Goal: Transaction & Acquisition: Purchase product/service

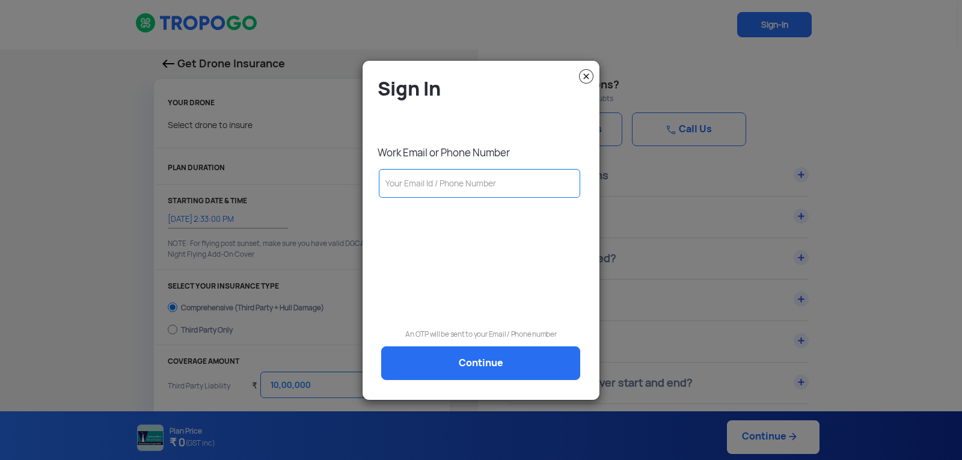
select select "1000000"
drag, startPoint x: 585, startPoint y: 79, endPoint x: 552, endPoint y: 88, distance: 33.5
click at [585, 79] on img at bounding box center [586, 76] width 14 height 14
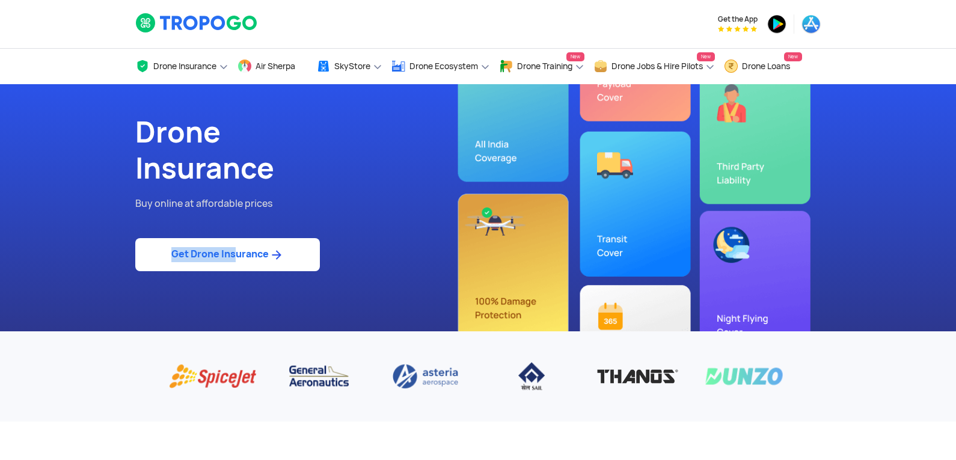
drag, startPoint x: 227, startPoint y: 237, endPoint x: 227, endPoint y: 247, distance: 9.6
click at [228, 245] on div "Drone Insurance Buy online at affordable prices Get Drone Insurance" at bounding box center [302, 207] width 352 height 247
click at [266, 263] on link "Get Drone Insurance" at bounding box center [227, 254] width 185 height 33
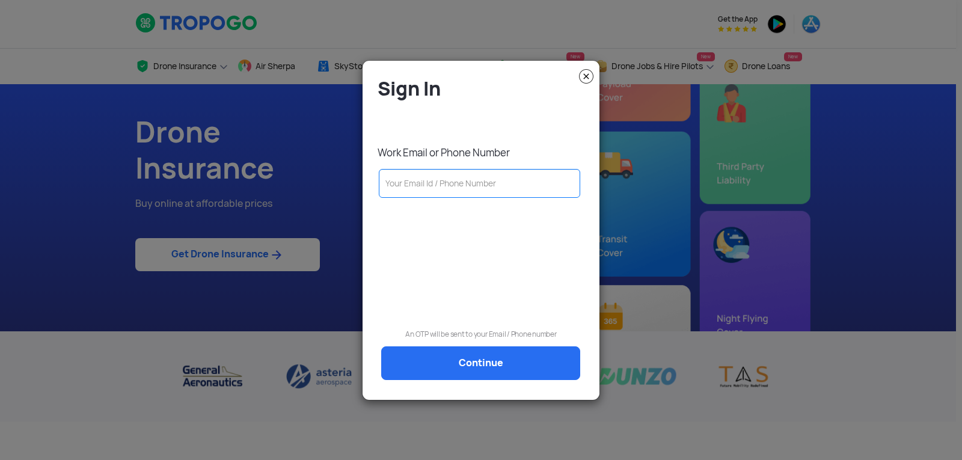
click at [479, 190] on input "text" at bounding box center [479, 183] width 201 height 29
type input "S"
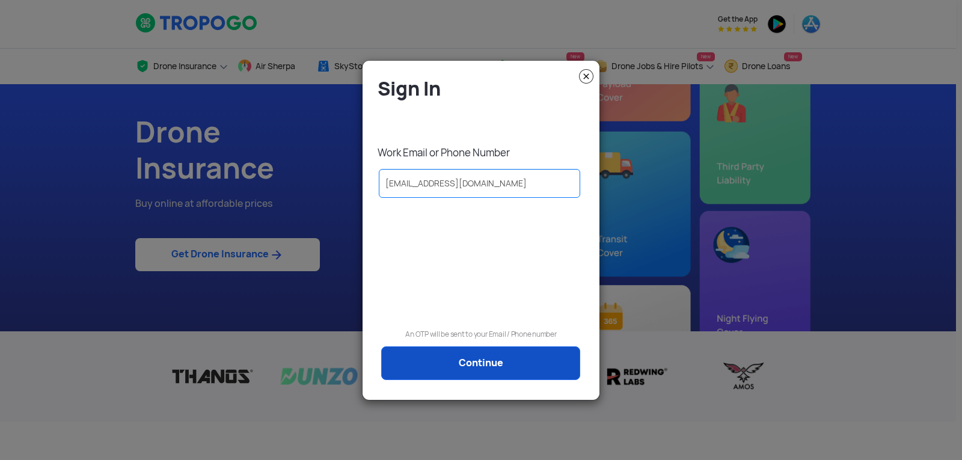
type input "[EMAIL_ADDRESS][DOMAIN_NAME]"
click at [473, 371] on link "Continue" at bounding box center [480, 363] width 199 height 34
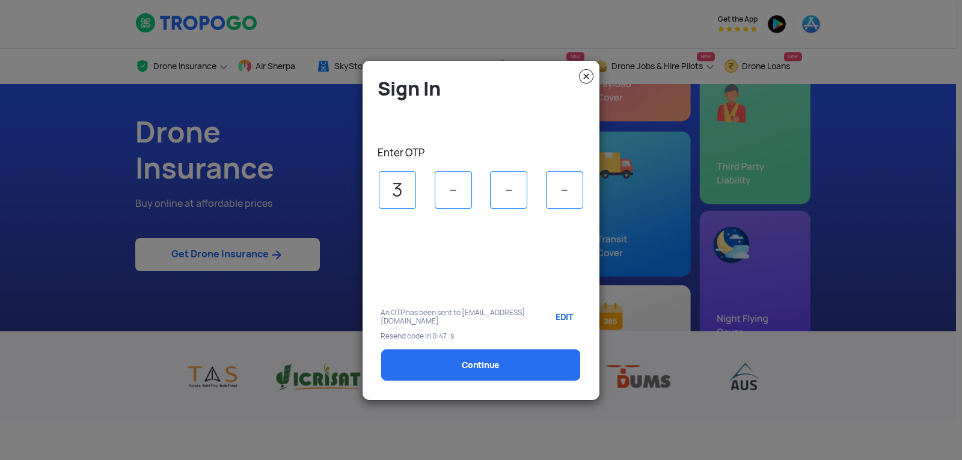
type input "3"
type input "0"
type input "4"
type input "8"
select select "1000000"
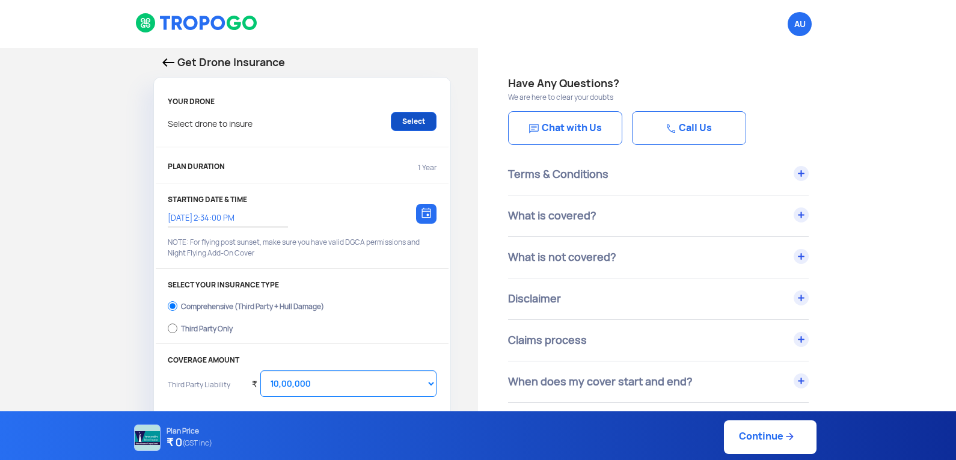
click at [396, 118] on link "Select" at bounding box center [414, 121] width 46 height 19
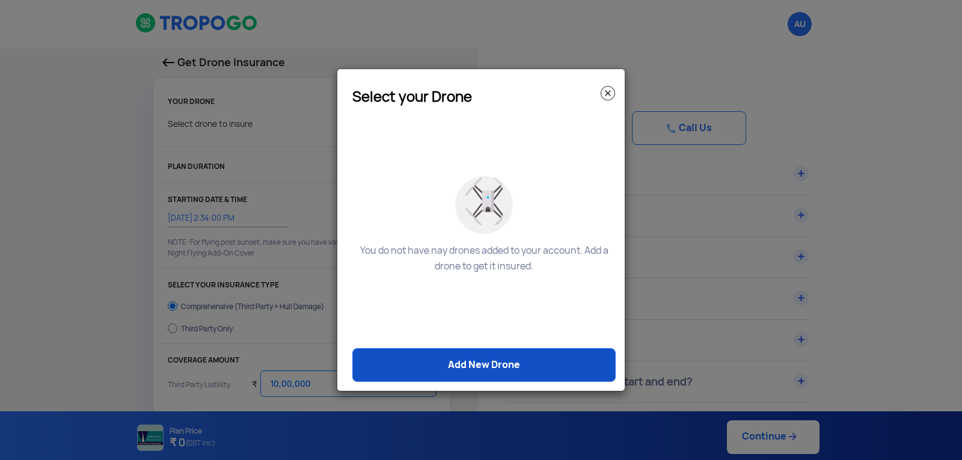
click at [485, 372] on link "Add New Drone" at bounding box center [483, 365] width 263 height 34
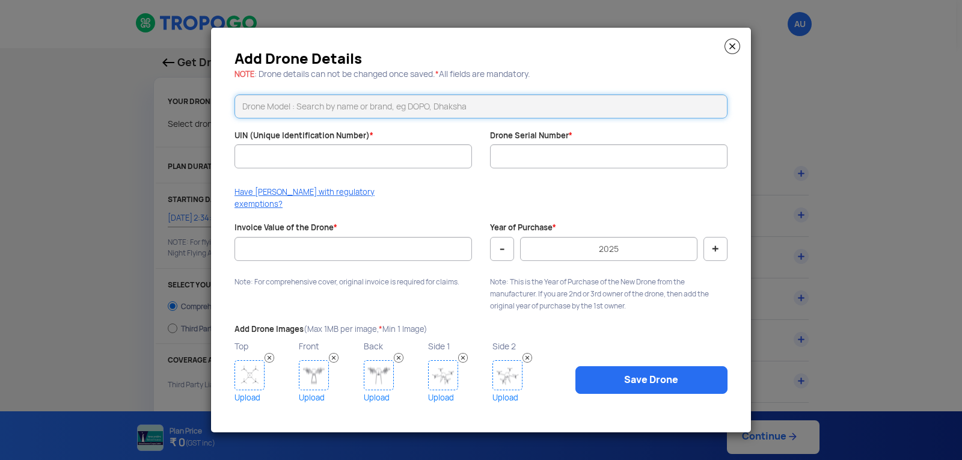
click at [325, 113] on input "text" at bounding box center [481, 106] width 493 height 24
type input "s"
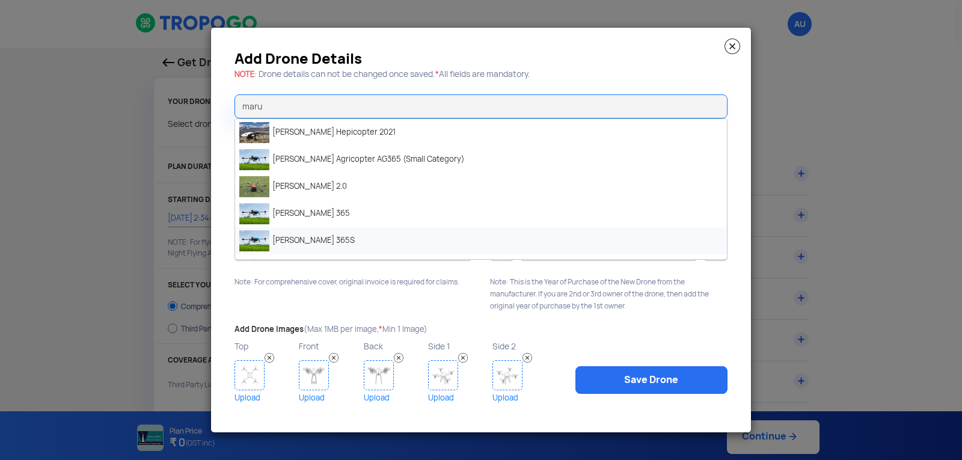
click at [310, 241] on li "[PERSON_NAME] 365S" at bounding box center [481, 240] width 492 height 27
type input "[PERSON_NAME] 365S"
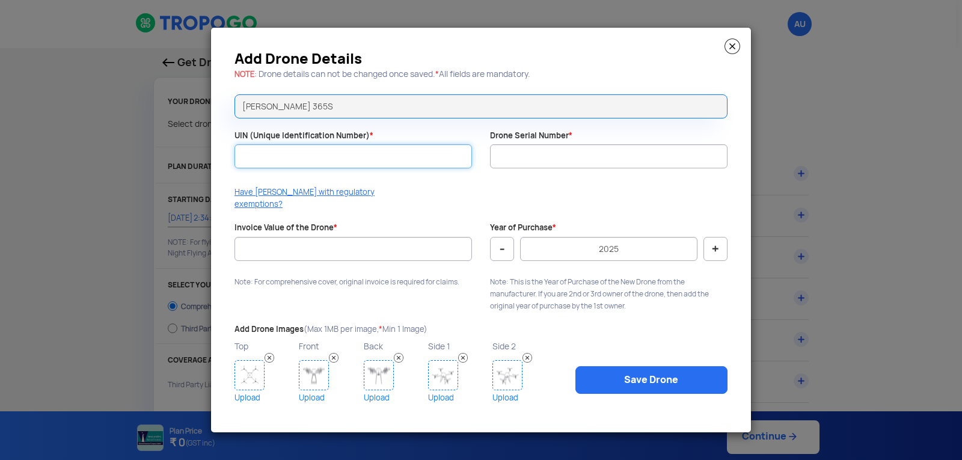
click at [280, 162] on input "UIN (Unique Identification Number) *" at bounding box center [354, 156] width 238 height 24
type input "u"
type input "UA00I1KS0TC"
click at [540, 180] on div at bounding box center [609, 174] width 238 height 12
click at [539, 162] on input "Drone Serial Number *" at bounding box center [609, 156] width 238 height 24
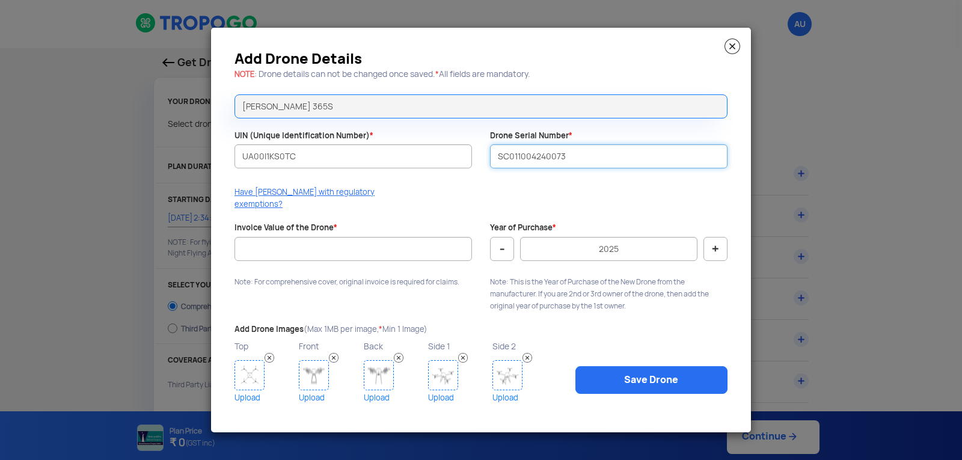
type input "SC011004240073"
click at [331, 230] on div "Invoice Value of the Drone * Note: For comprehensive cover, original invoice is…" at bounding box center [354, 259] width 256 height 72
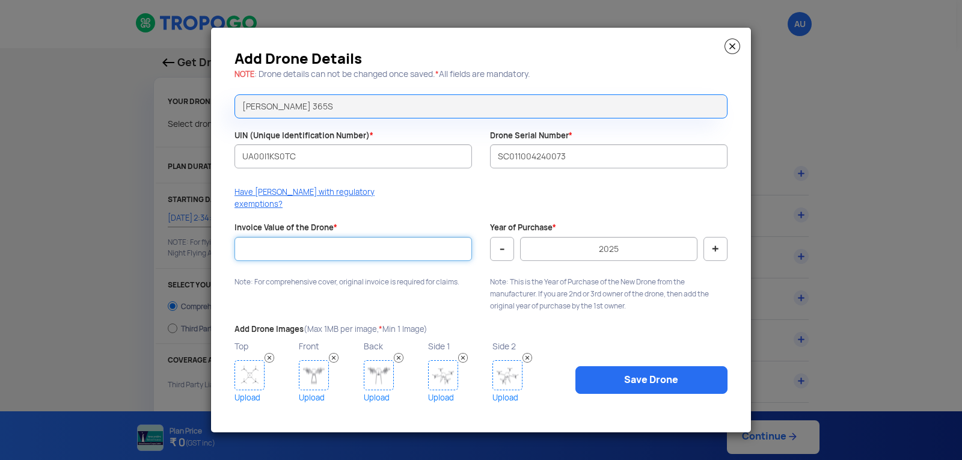
click at [324, 239] on input "Invoice Value of the Drone *" at bounding box center [354, 249] width 238 height 24
type input "576000"
click at [505, 245] on button "-" at bounding box center [502, 249] width 24 height 24
type input "2024"
click at [246, 367] on img at bounding box center [250, 375] width 30 height 30
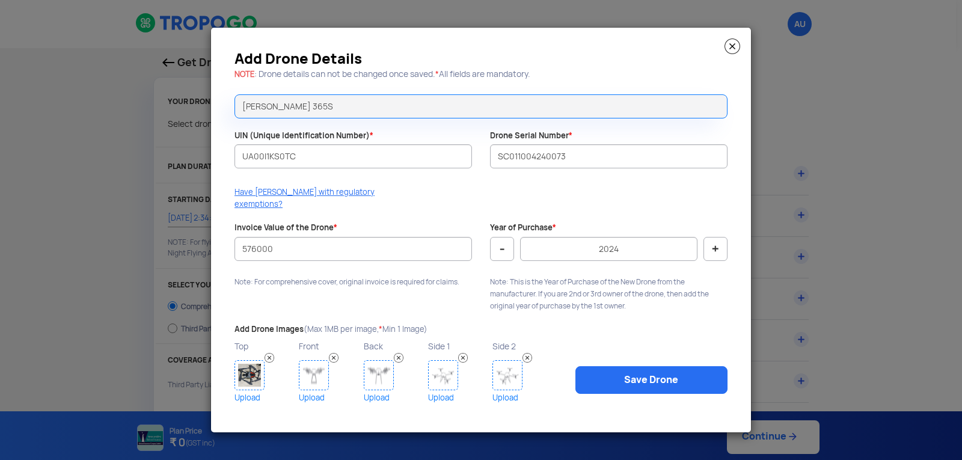
click at [312, 368] on img at bounding box center [314, 375] width 30 height 30
click at [379, 371] on img at bounding box center [379, 375] width 30 height 30
click at [441, 372] on img at bounding box center [443, 375] width 30 height 30
click at [494, 373] on img at bounding box center [508, 375] width 30 height 30
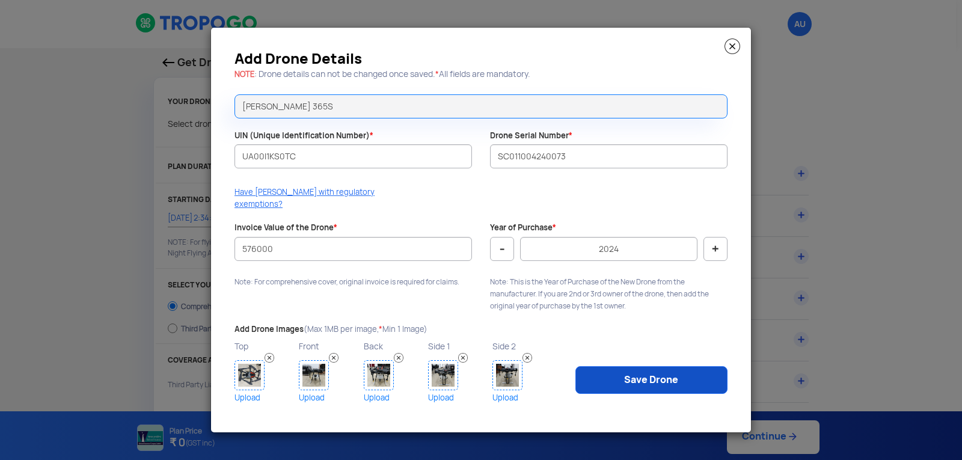
click at [598, 378] on link "Save Drone" at bounding box center [652, 380] width 152 height 28
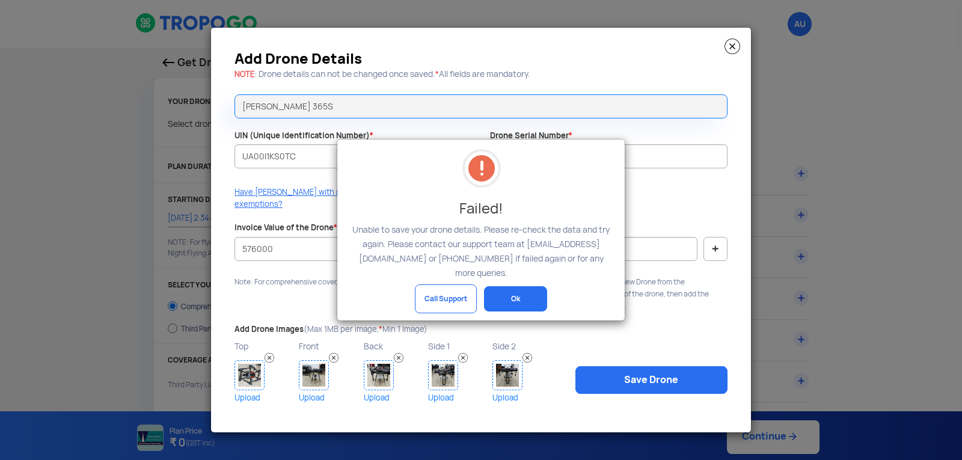
click at [518, 292] on button "Ok" at bounding box center [515, 298] width 63 height 25
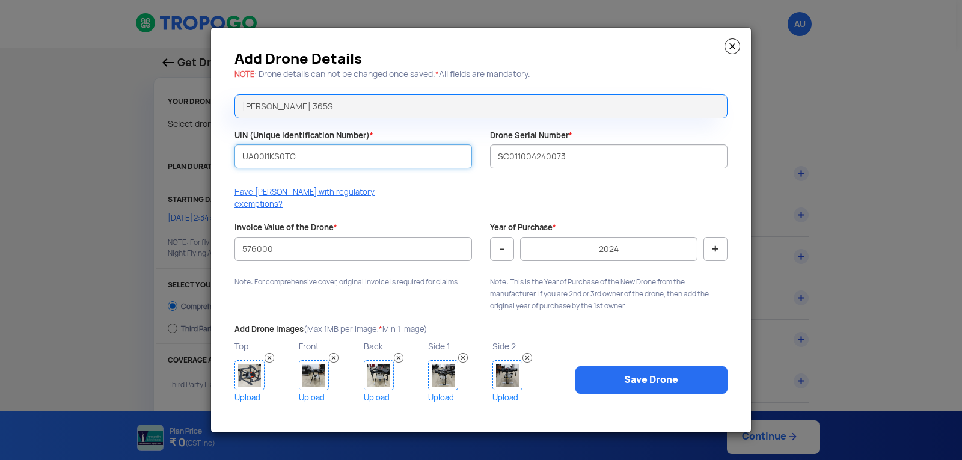
drag, startPoint x: 256, startPoint y: 160, endPoint x: 0, endPoint y: 131, distance: 257.8
click at [16, 132] on modal-container "Add Drone Details NOTE : Drone details can not be changed once saved. * All fie…" at bounding box center [481, 230] width 962 height 460
click at [322, 168] on input "UA00I1KS0TC" at bounding box center [354, 156] width 238 height 24
type input "UA00I5MS0TC"
click at [585, 179] on div at bounding box center [609, 174] width 238 height 12
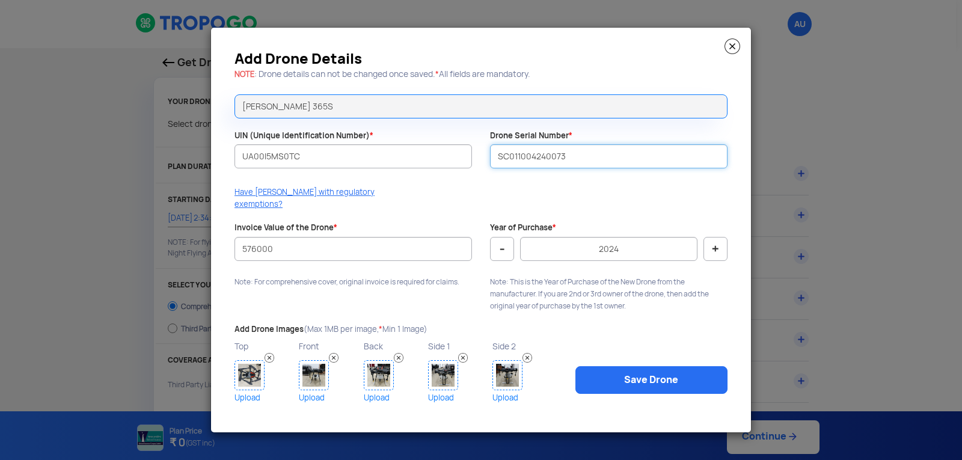
click at [594, 168] on input "SC011004240073" at bounding box center [609, 156] width 238 height 24
drag, startPoint x: 594, startPoint y: 168, endPoint x: 288, endPoint y: 138, distance: 307.6
click at [289, 138] on div "Add Drone Details NOTE : Drone details can not be changed once saved. * All fie…" at bounding box center [481, 230] width 540 height 404
type input "SC011004240074"
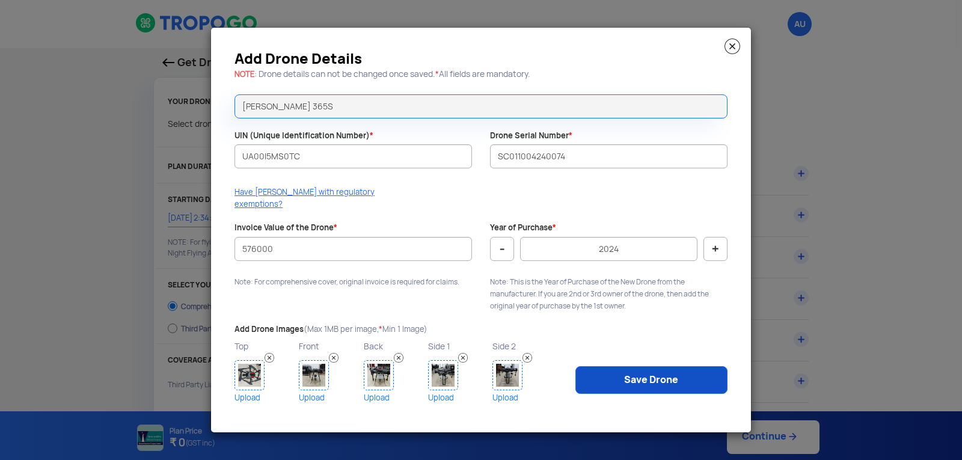
click at [671, 369] on link "Save Drone" at bounding box center [652, 380] width 152 height 28
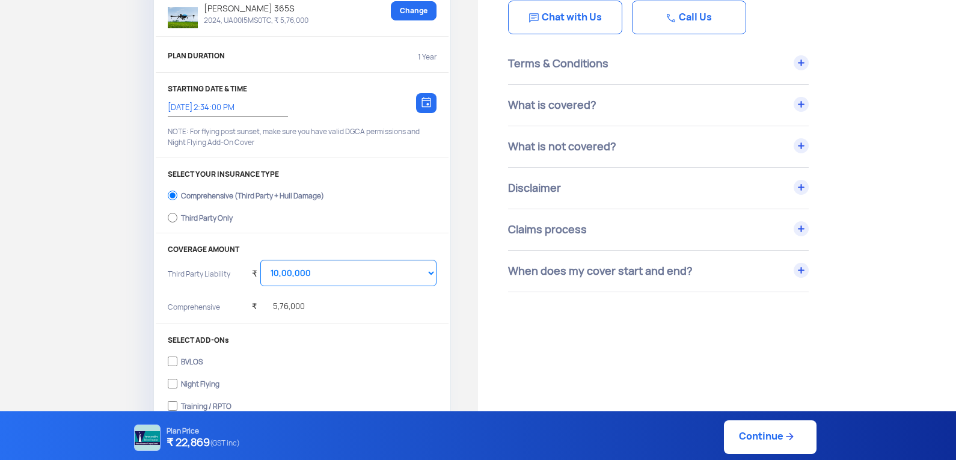
scroll to position [180, 0]
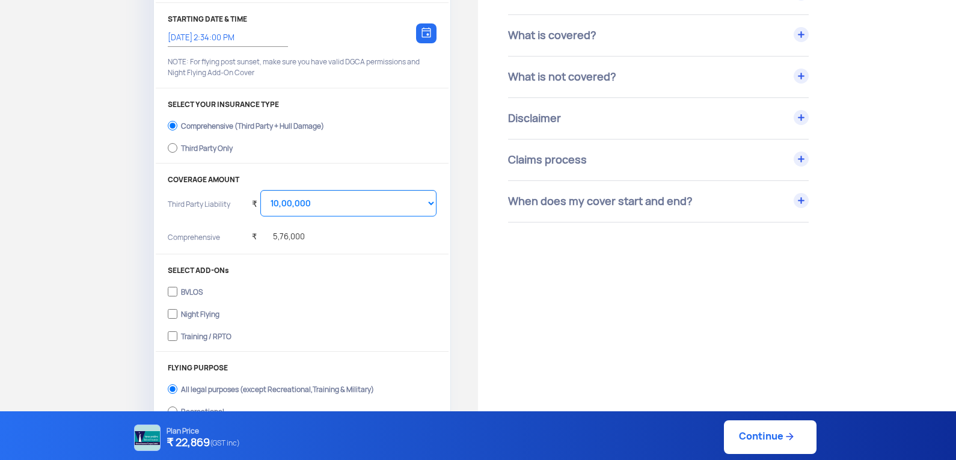
click at [182, 337] on div "Training / RPTO" at bounding box center [206, 335] width 51 height 5
click at [177, 341] on input "Training / RPTO" at bounding box center [173, 336] width 10 height 17
checkbox input "true"
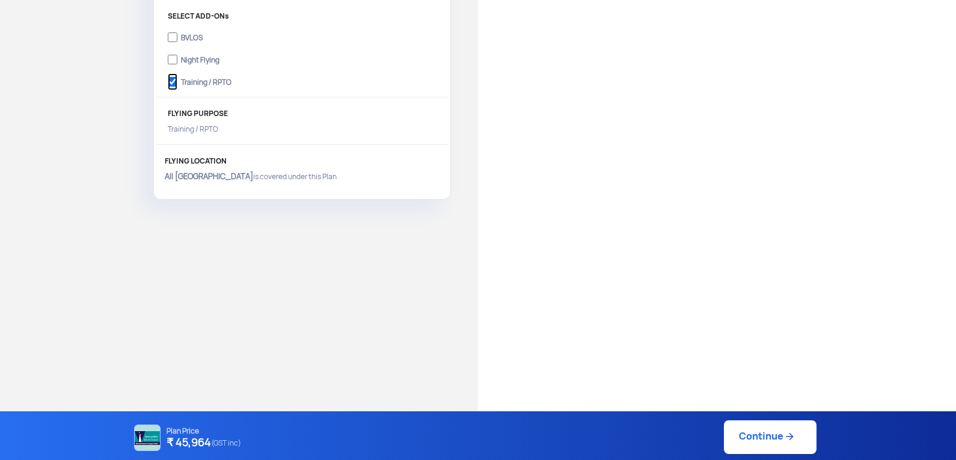
scroll to position [439, 0]
click at [781, 442] on link "Continue" at bounding box center [770, 437] width 93 height 34
type input "[DATE] 2:38:00 PM"
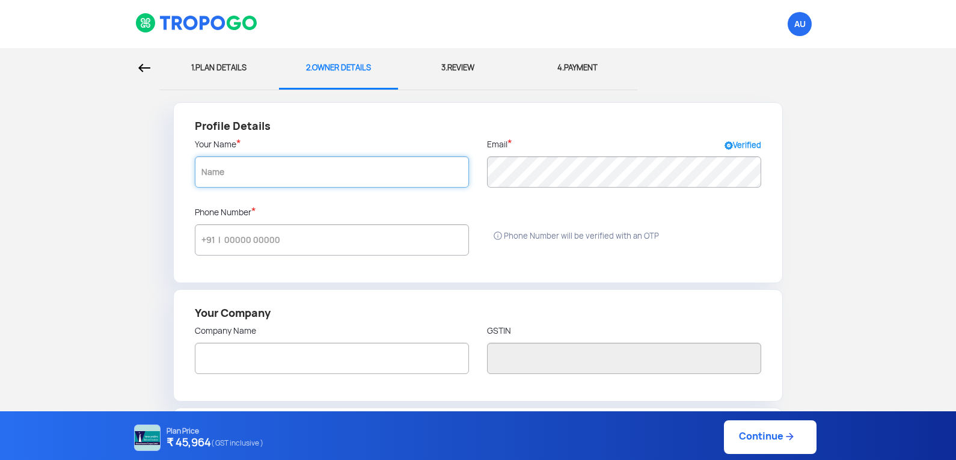
click at [229, 182] on input "text" at bounding box center [332, 171] width 274 height 31
type input "[PERSON_NAME] RPTO"
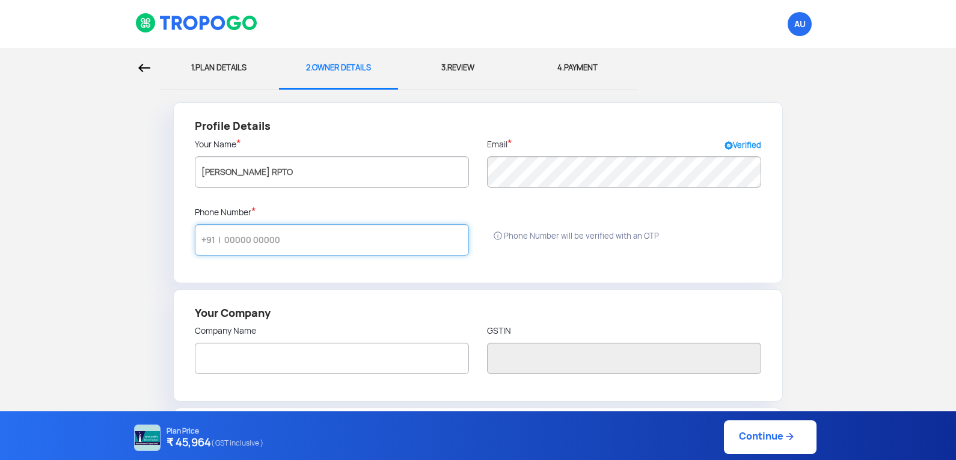
radio input "false"
radio input "true"
type input "[PERSON_NAME] RPTO"
click at [276, 248] on input "text" at bounding box center [332, 239] width 274 height 31
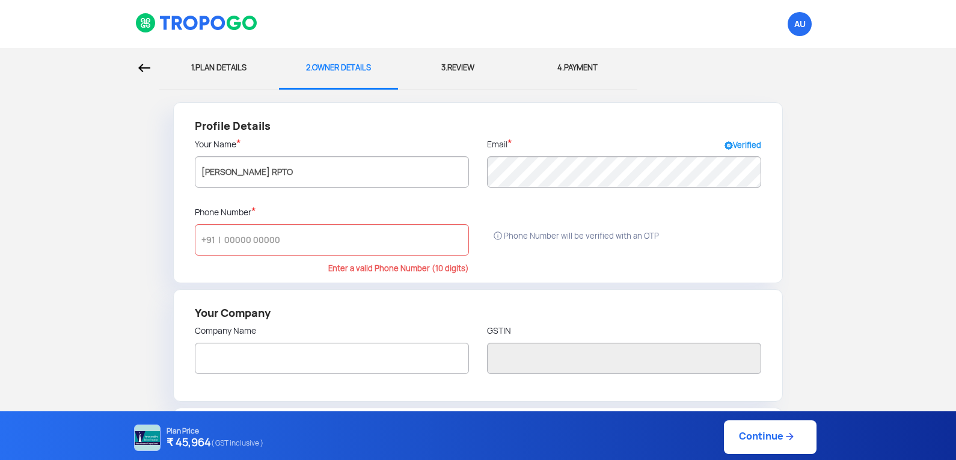
click at [233, 62] on div "1. PLAN DETAILS" at bounding box center [219, 68] width 102 height 40
select select "1000000"
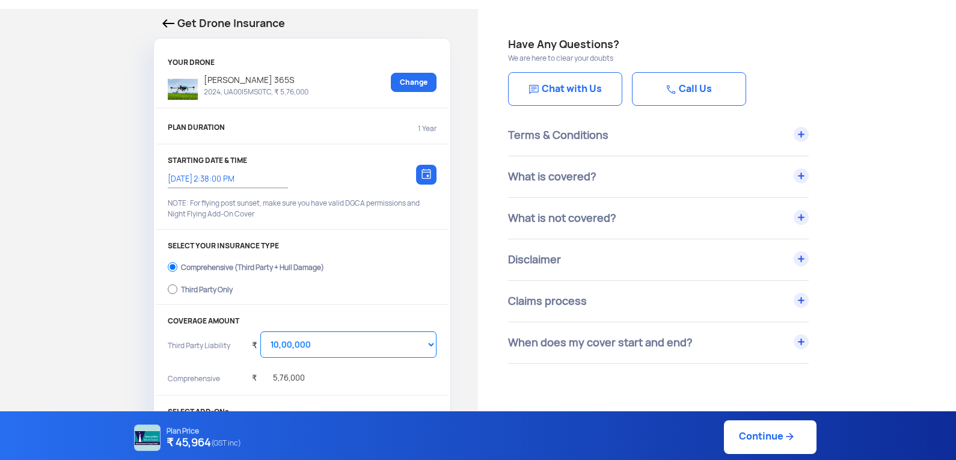
scroll to position [60, 0]
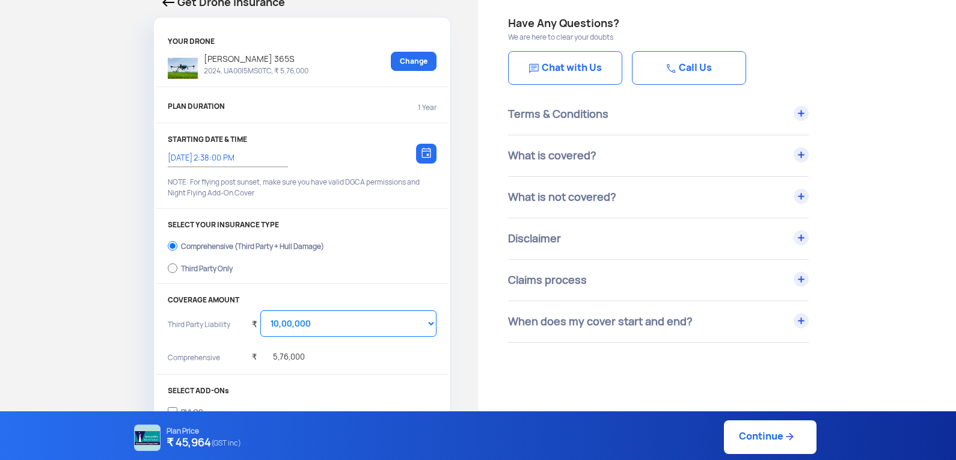
click at [180, 269] on label "Third Party Only" at bounding box center [302, 266] width 269 height 19
click at [177, 269] on input "Third Party Only" at bounding box center [173, 268] width 10 height 17
radio input "true"
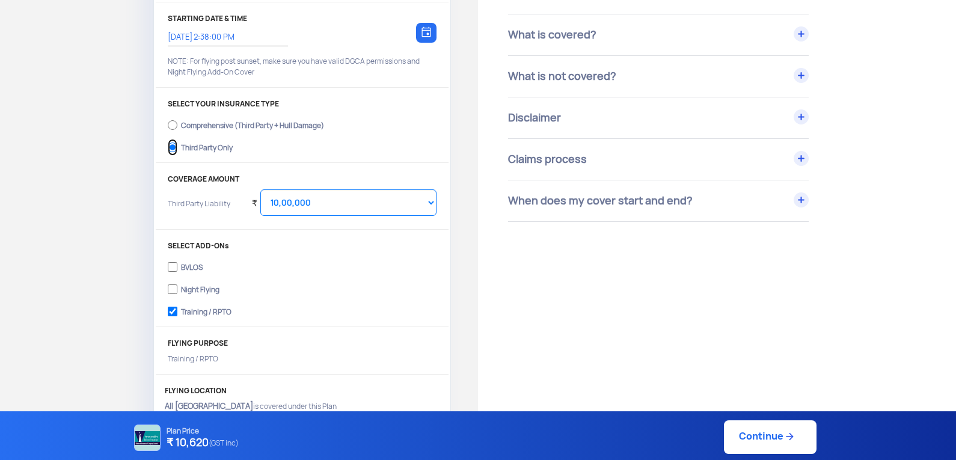
scroll to position [180, 0]
click at [179, 129] on label "Comprehensive (Third Party + Hull Damage)" at bounding box center [302, 124] width 269 height 19
click at [177, 129] on input "Comprehensive (Third Party + Hull Damage)" at bounding box center [173, 125] width 10 height 17
radio input "true"
